Goal: Information Seeking & Learning: Learn about a topic

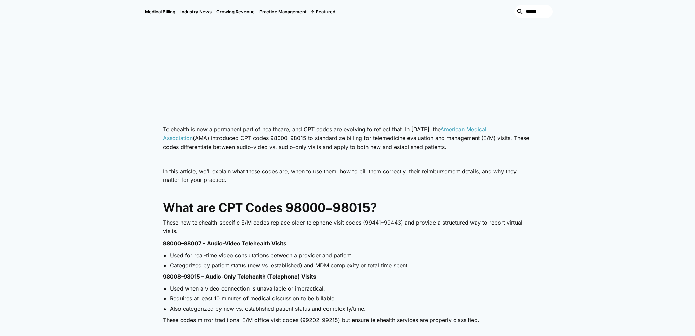
scroll to position [325, 0]
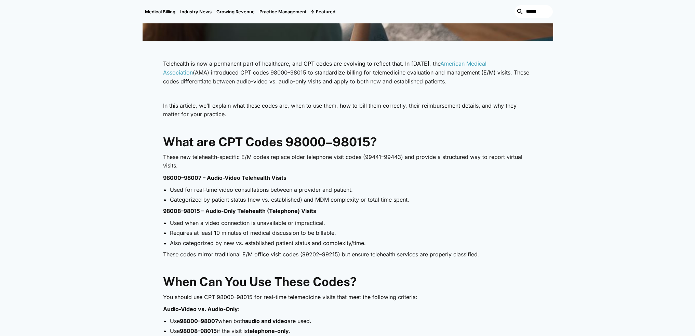
click at [268, 200] on li "Categorized by patient status (new vs. established) and MDM complexity or total…" at bounding box center [351, 200] width 363 height 8
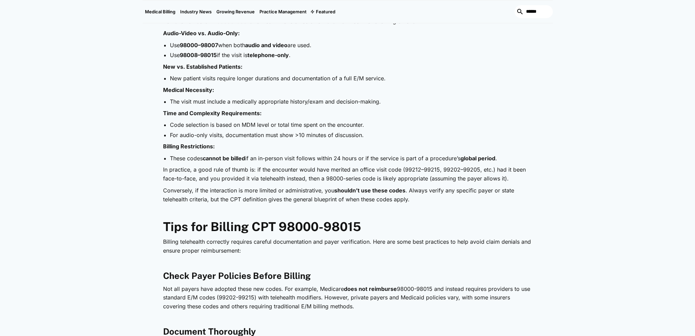
scroll to position [614, 0]
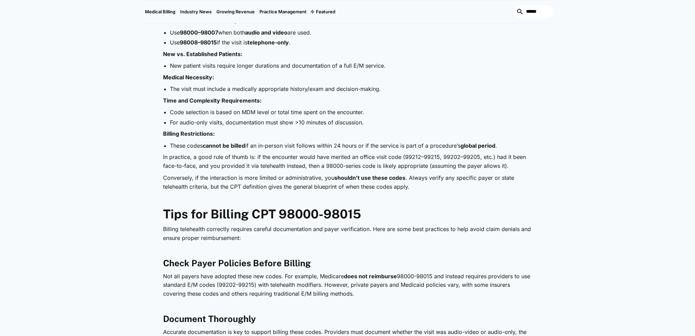
click at [305, 165] on p "In practice, a good rule of thumb is: if the encounter would have merited an of…" at bounding box center [347, 161] width 369 height 17
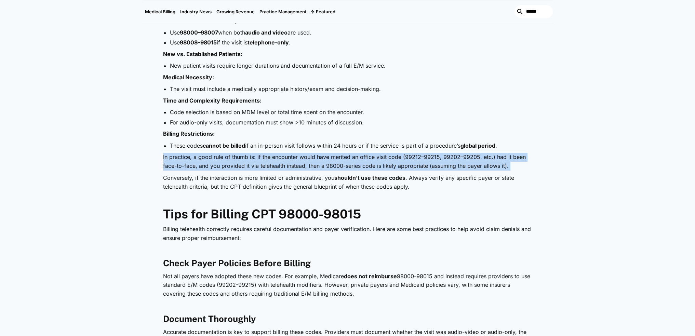
click at [305, 165] on p "In practice, a good rule of thumb is: if the encounter would have merited an of…" at bounding box center [347, 161] width 369 height 17
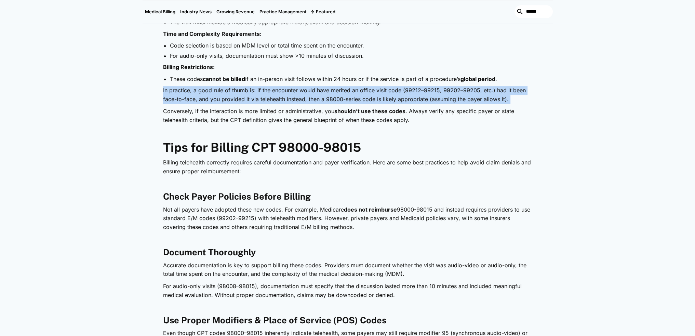
scroll to position [726, 0]
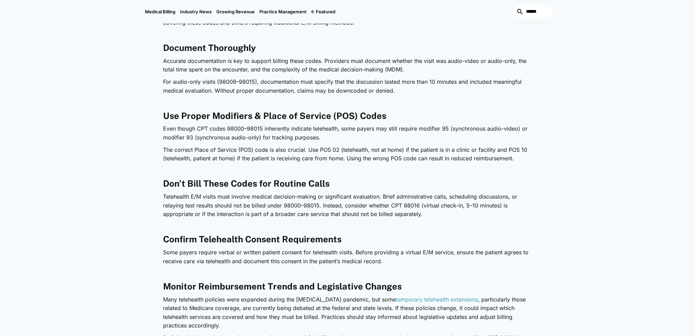
scroll to position [886, 0]
